Goal: Task Accomplishment & Management: Use online tool/utility

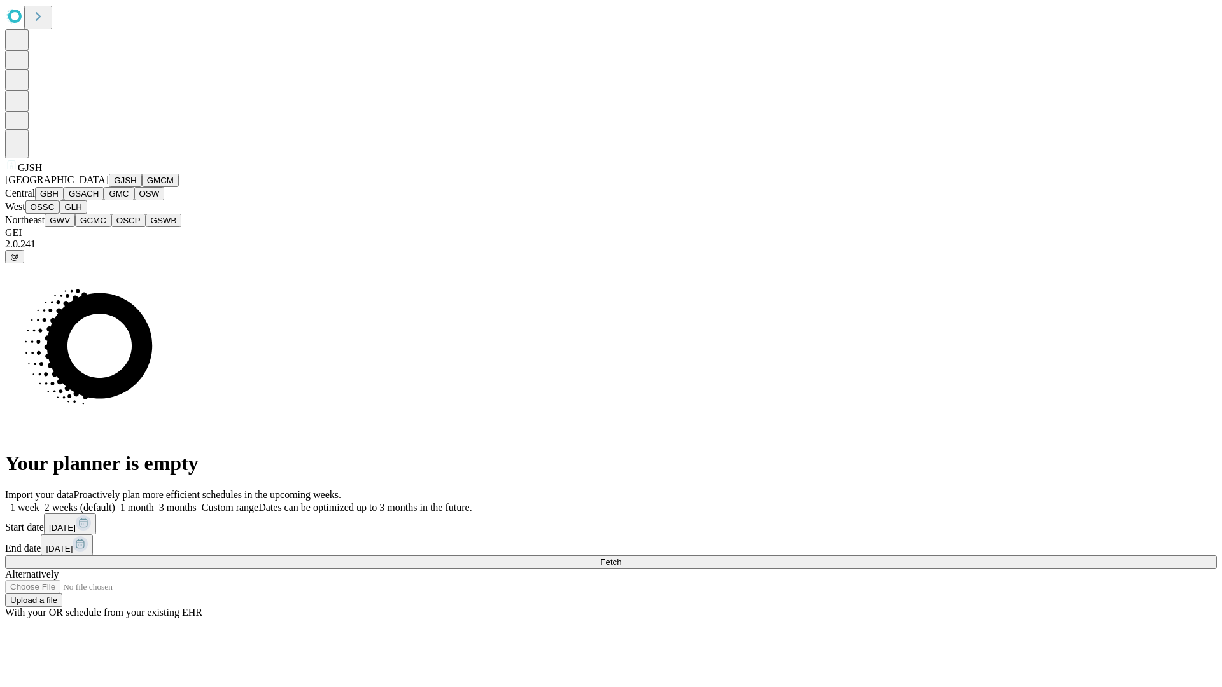
click at [109, 187] on button "GJSH" at bounding box center [125, 180] width 33 height 13
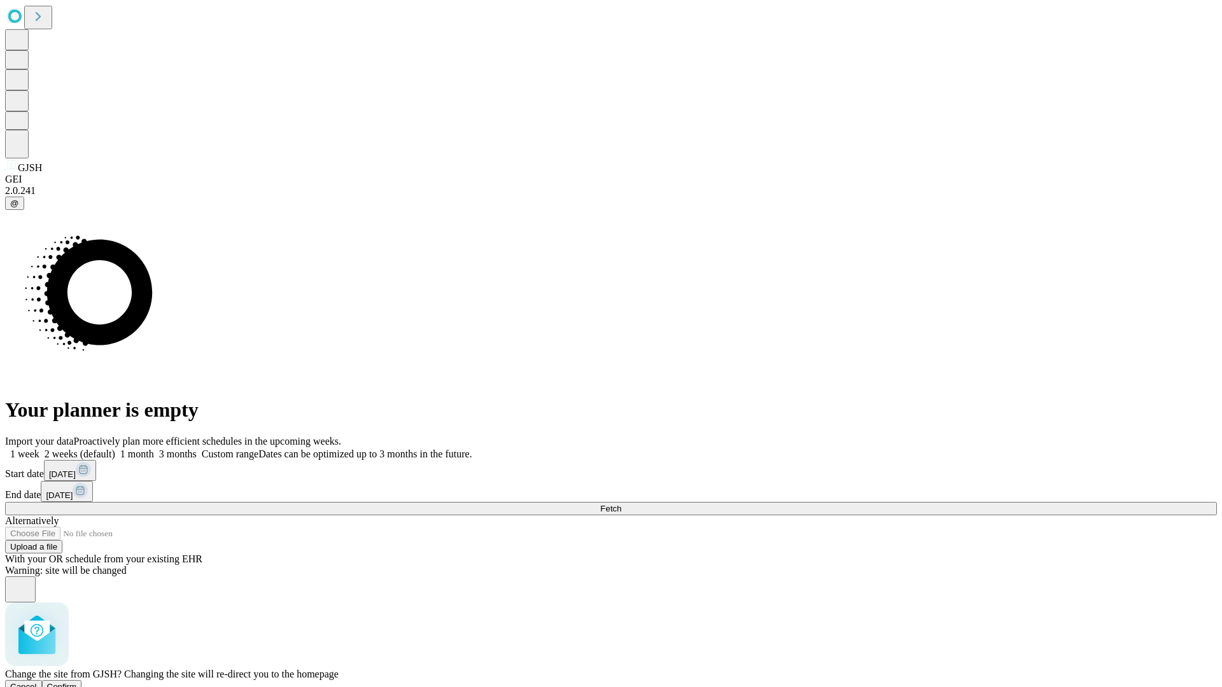
click at [77, 682] on span "Confirm" at bounding box center [62, 687] width 30 height 10
click at [115, 449] on label "2 weeks (default)" at bounding box center [77, 454] width 76 height 11
click at [621, 504] on span "Fetch" at bounding box center [610, 509] width 21 height 10
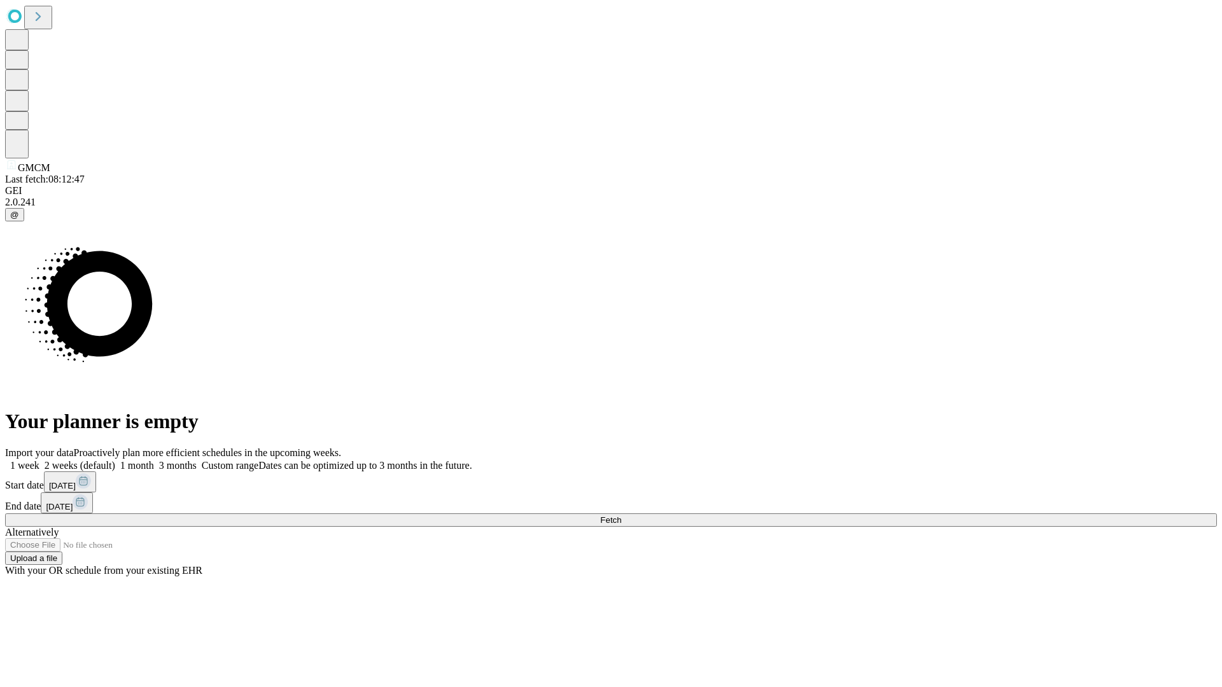
click at [115, 460] on label "2 weeks (default)" at bounding box center [77, 465] width 76 height 11
click at [621, 516] on span "Fetch" at bounding box center [610, 521] width 21 height 10
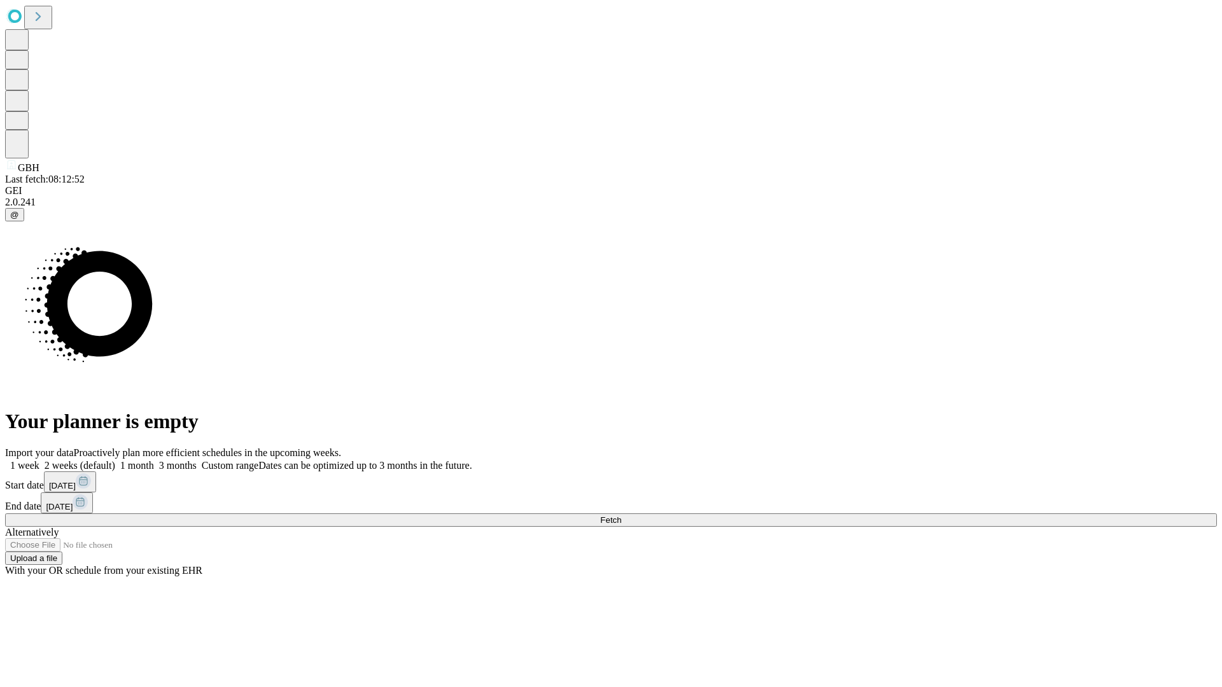
click at [115, 460] on label "2 weeks (default)" at bounding box center [77, 465] width 76 height 11
click at [621, 516] on span "Fetch" at bounding box center [610, 521] width 21 height 10
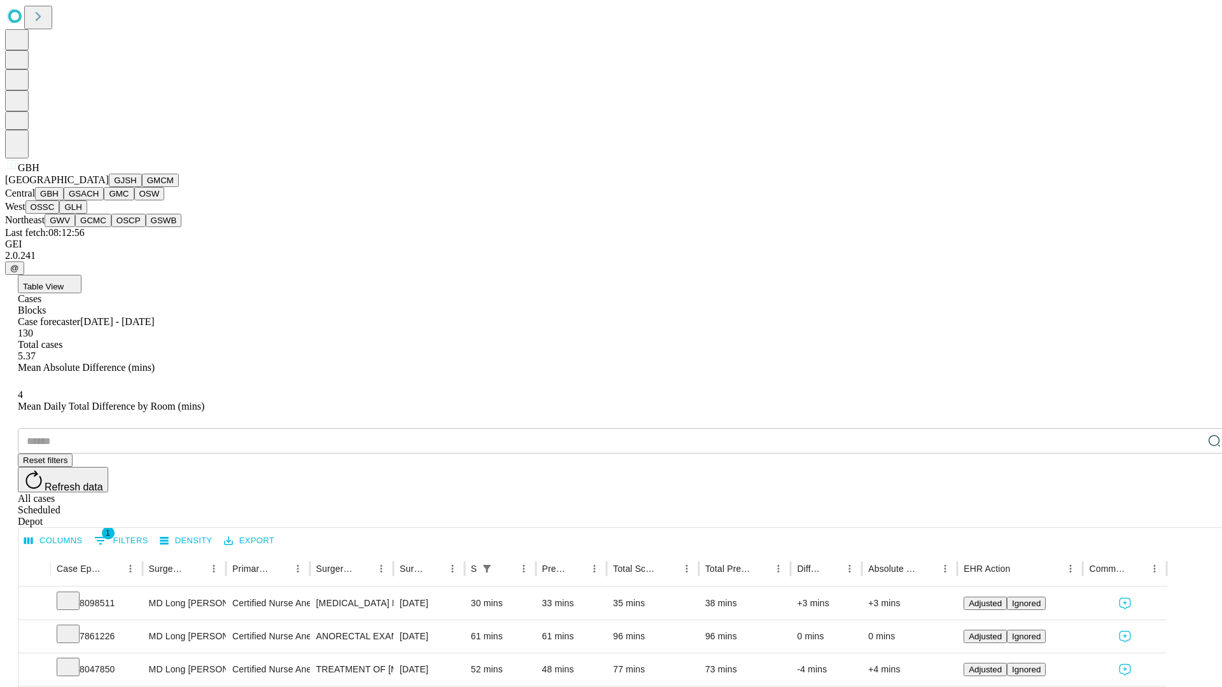
click at [99, 201] on button "GSACH" at bounding box center [84, 193] width 40 height 13
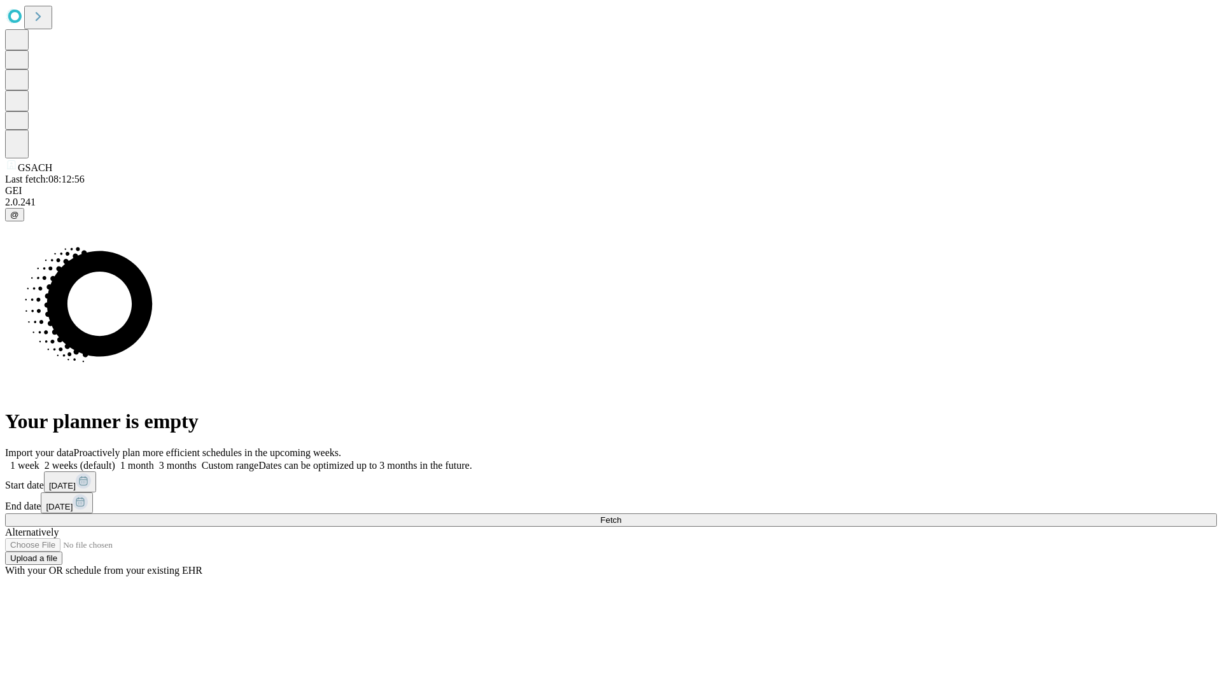
click at [621, 516] on span "Fetch" at bounding box center [610, 521] width 21 height 10
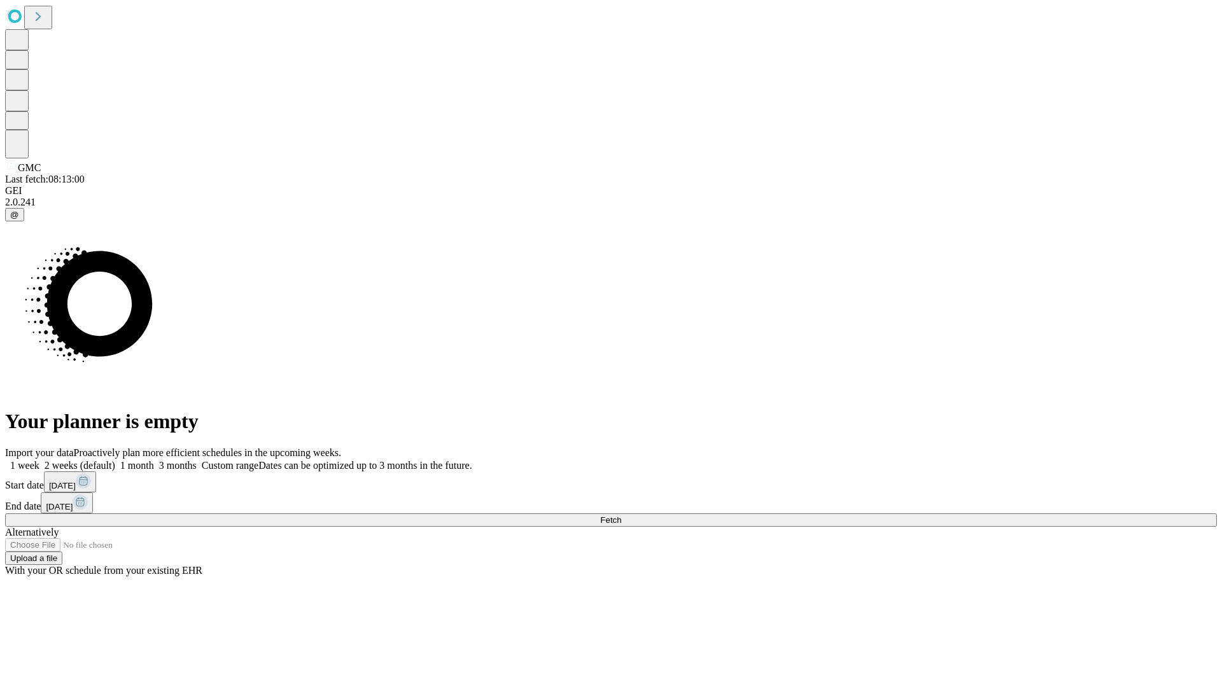
click at [115, 460] on label "2 weeks (default)" at bounding box center [77, 465] width 76 height 11
click at [621, 516] on span "Fetch" at bounding box center [610, 521] width 21 height 10
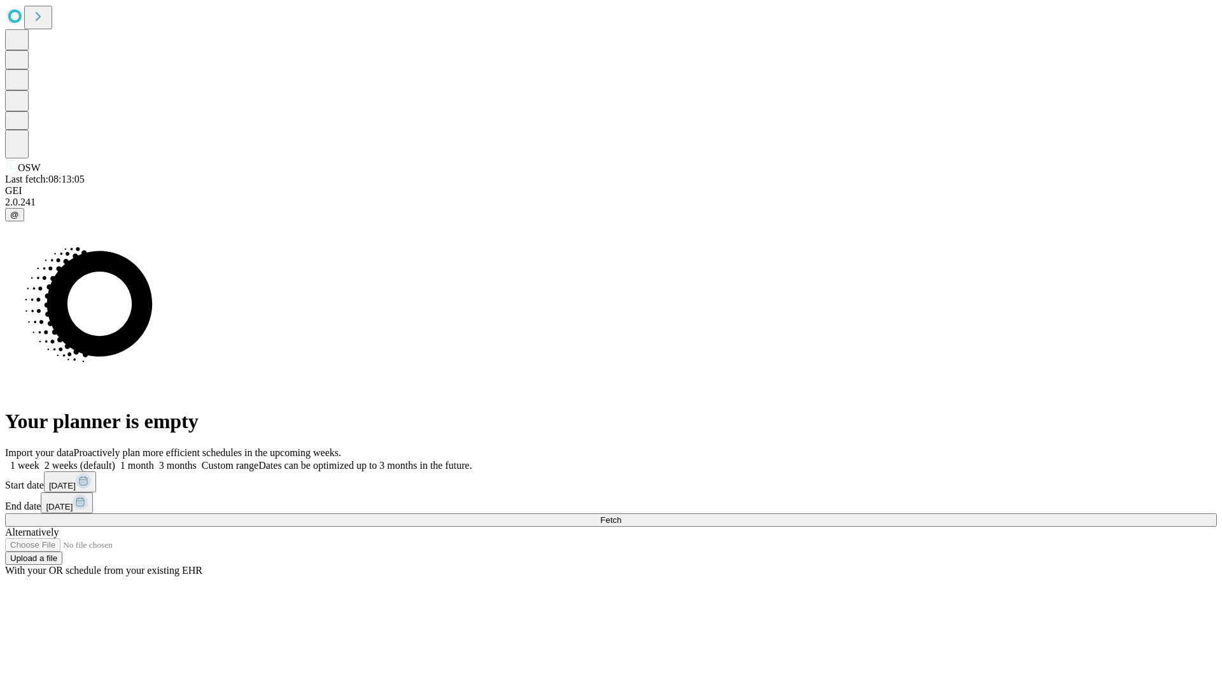
click at [621, 516] on span "Fetch" at bounding box center [610, 521] width 21 height 10
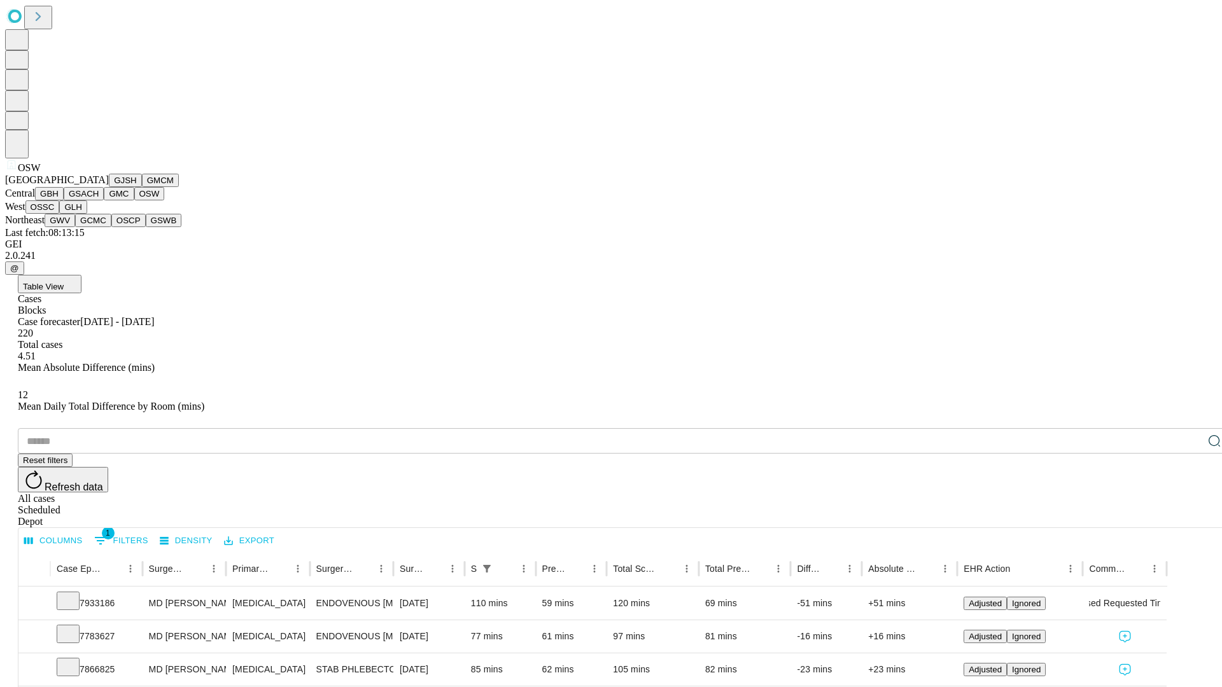
click at [60, 214] on button "OSSC" at bounding box center [42, 207] width 34 height 13
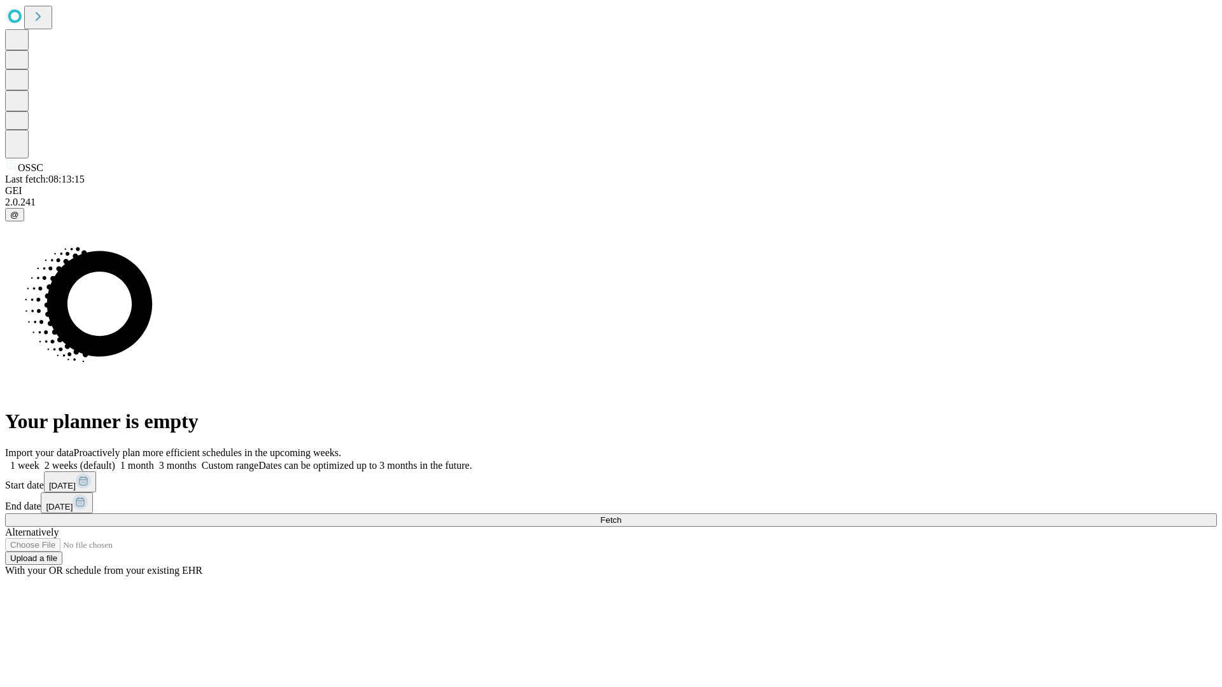
click at [115, 460] on label "2 weeks (default)" at bounding box center [77, 465] width 76 height 11
click at [621, 516] on span "Fetch" at bounding box center [610, 521] width 21 height 10
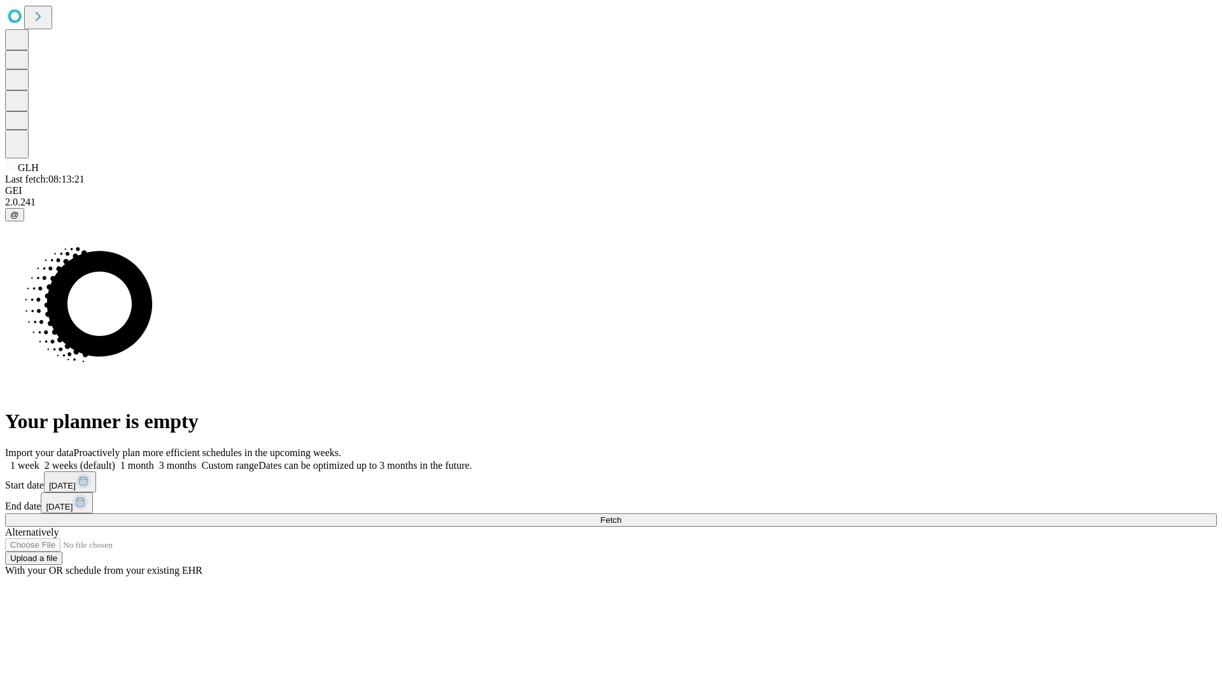
click at [115, 460] on label "2 weeks (default)" at bounding box center [77, 465] width 76 height 11
click at [621, 516] on span "Fetch" at bounding box center [610, 521] width 21 height 10
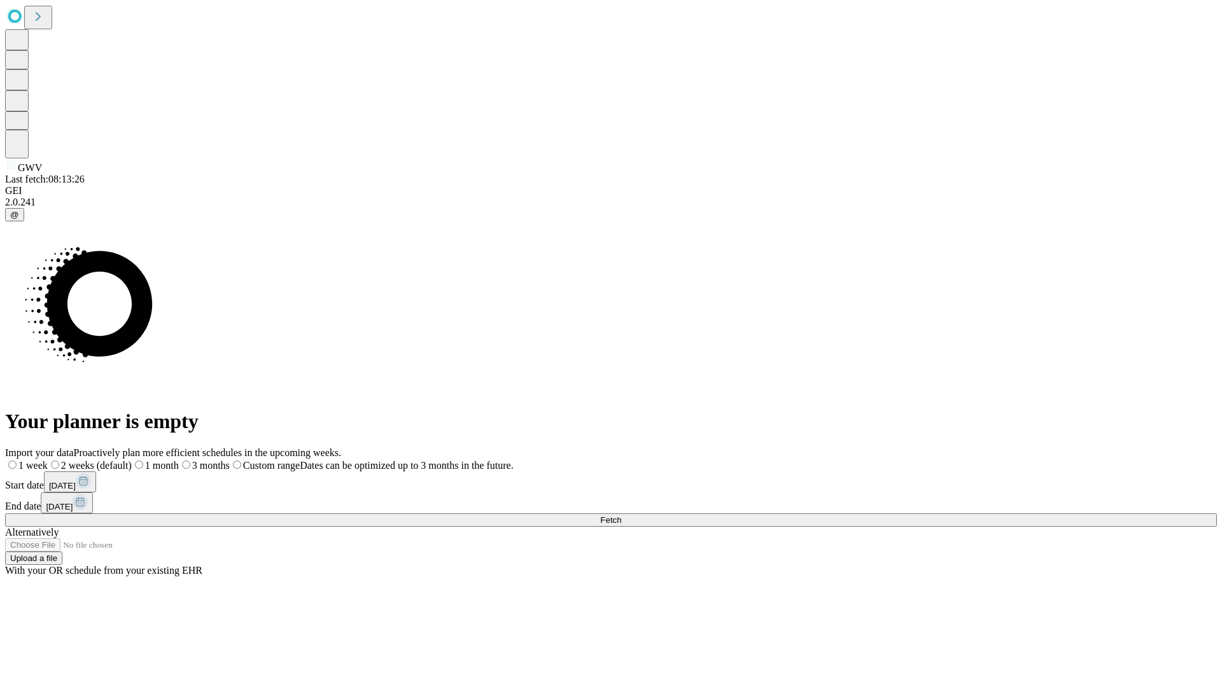
click at [621, 516] on span "Fetch" at bounding box center [610, 521] width 21 height 10
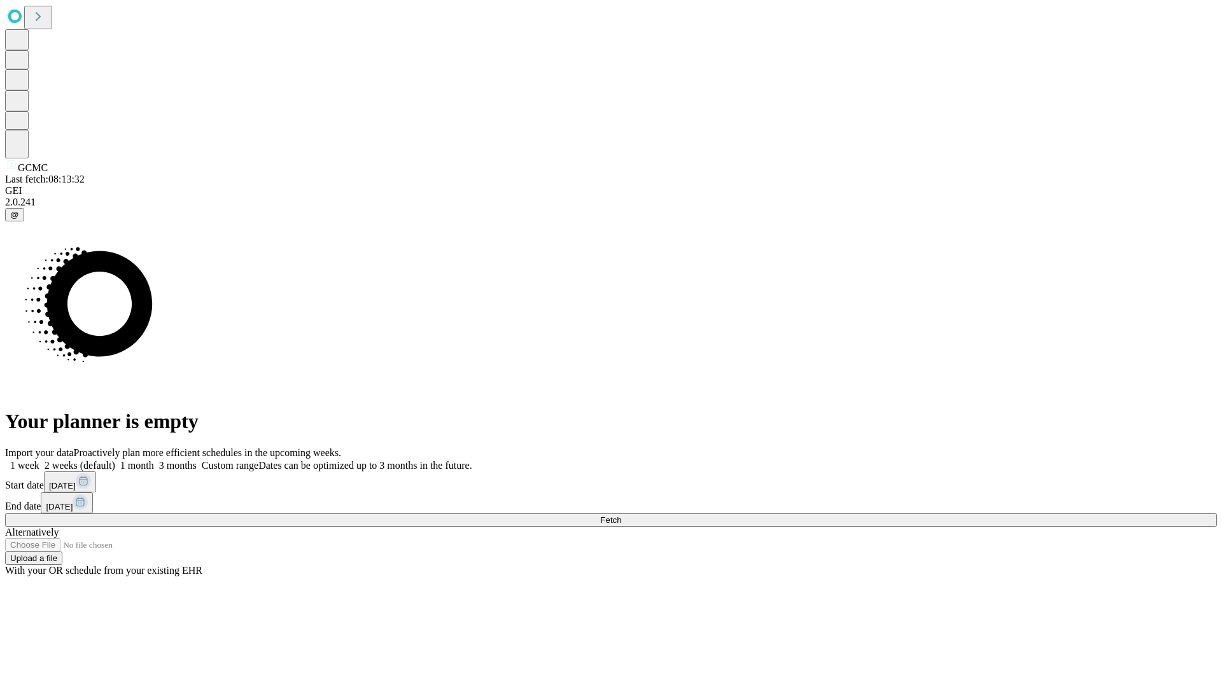
click at [621, 516] on span "Fetch" at bounding box center [610, 521] width 21 height 10
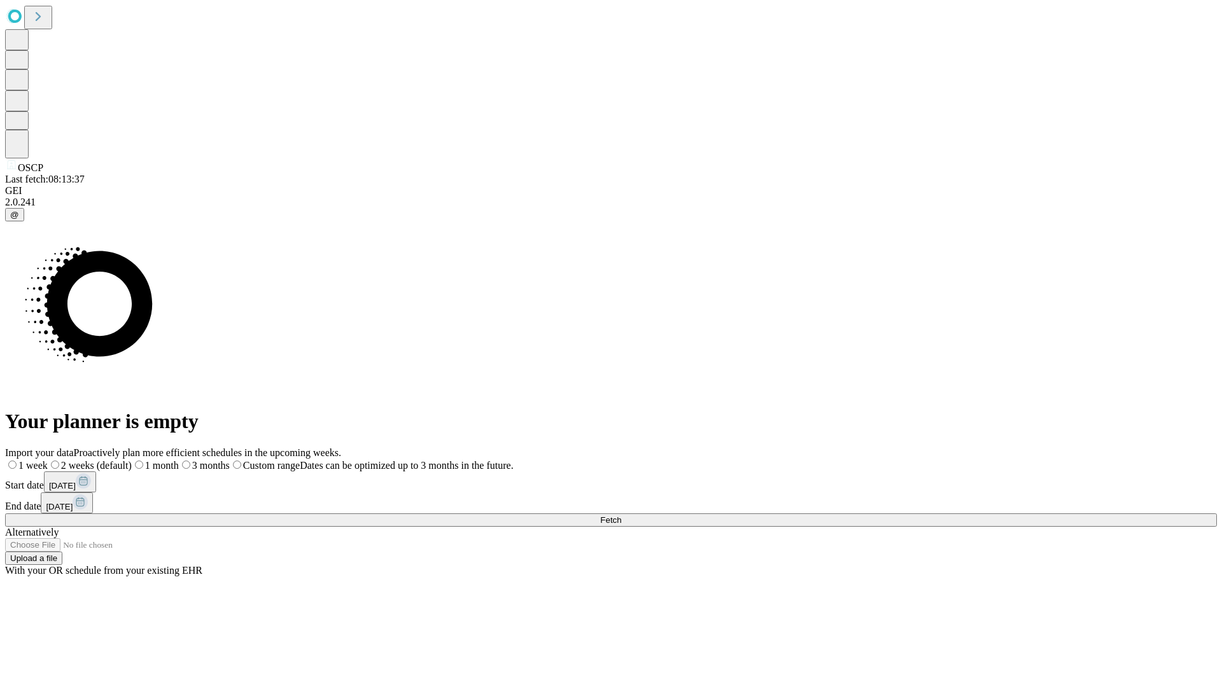
click at [132, 460] on label "2 weeks (default)" at bounding box center [90, 465] width 84 height 11
click at [621, 516] on span "Fetch" at bounding box center [610, 521] width 21 height 10
